Goal: Information Seeking & Learning: Learn about a topic

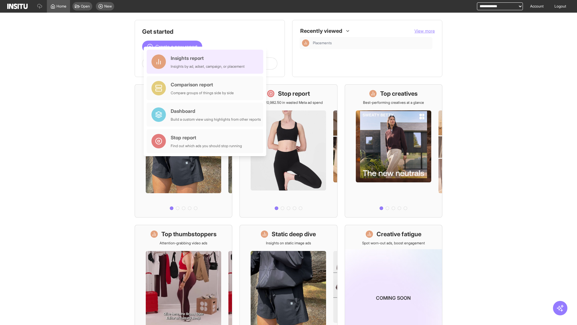
click at [207, 62] on div "Insights report Insights by ad, adset, campaign, or placement" at bounding box center [208, 61] width 74 height 14
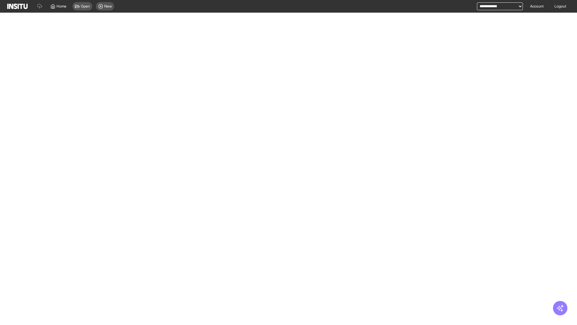
select select "**"
